Goal: Information Seeking & Learning: Learn about a topic

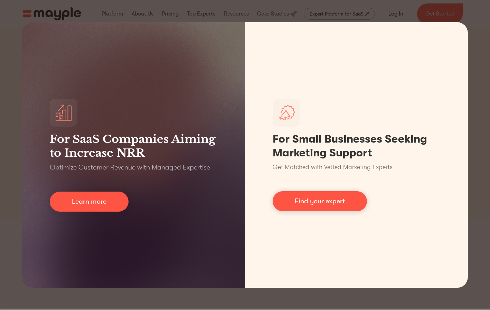
click at [201, 13] on div "For SaaS Companies Aiming to Increase NRR Optimize Customer Revenue with Manage…" at bounding box center [245, 155] width 490 height 310
click at [448, 15] on div "For SaaS Companies Aiming to Increase NRR Optimize Customer Revenue with Manage…" at bounding box center [245, 155] width 490 height 310
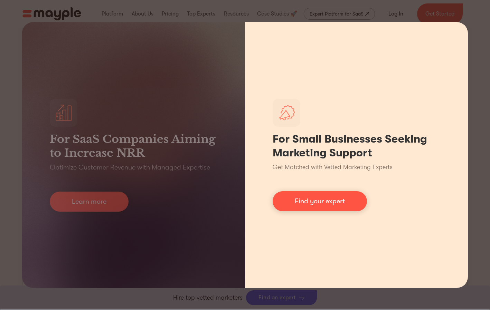
scroll to position [518, 0]
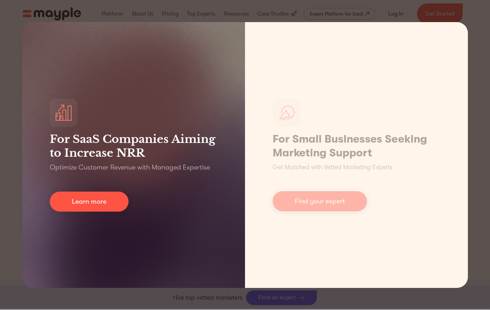
click at [57, 76] on div "For SaaS Companies Aiming to Increase NRR Optimize Customer Revenue with Manage…" at bounding box center [133, 155] width 223 height 266
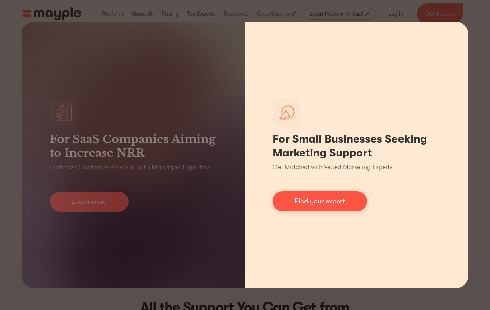
drag, startPoint x: 303, startPoint y: 106, endPoint x: 311, endPoint y: 106, distance: 8.3
click at [303, 106] on div "For Small Businesses Seeking Marketing Support Get Matched with Vetted Marketin…" at bounding box center [356, 155] width 223 height 266
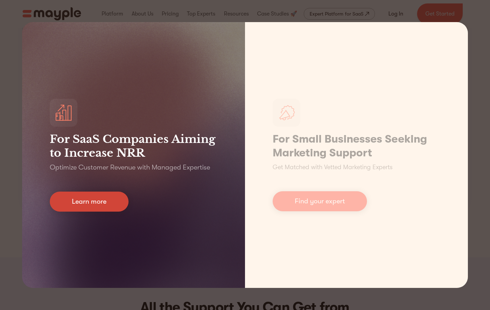
click at [95, 206] on link "Learn more" at bounding box center [89, 202] width 79 height 20
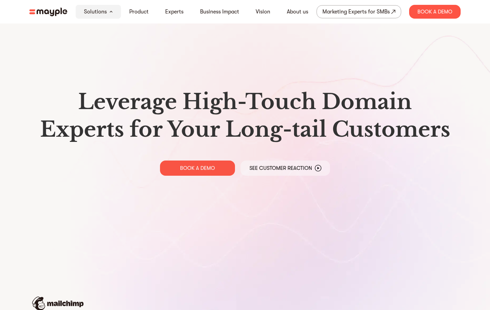
click at [243, 60] on div "Leverage High-Touch Domain Experts for Your Long-tail Customers BOOK A DEMO See…" at bounding box center [245, 132] width 442 height 264
